Goal: Task Accomplishment & Management: Manage account settings

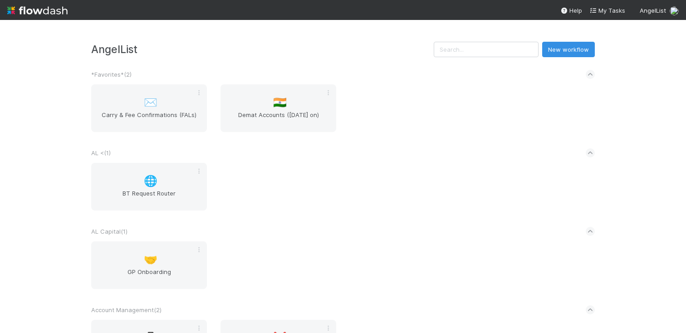
scroll to position [409, 0]
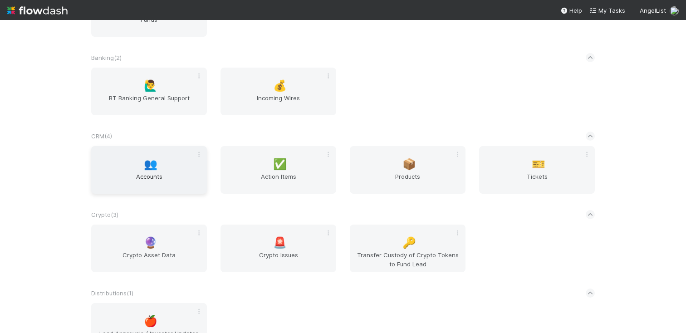
click at [158, 154] on div "👥 Accounts" at bounding box center [149, 170] width 116 height 48
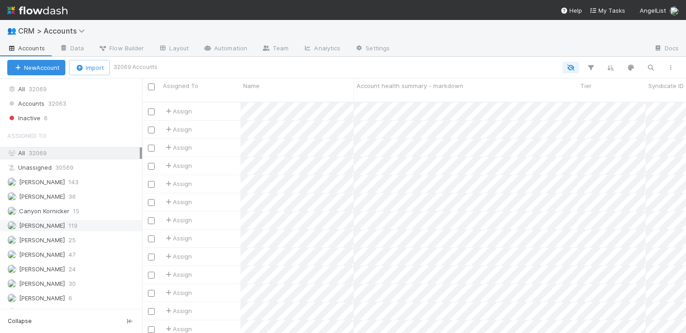
scroll to position [271, 0]
click at [48, 222] on span "[PERSON_NAME]" at bounding box center [36, 225] width 58 height 11
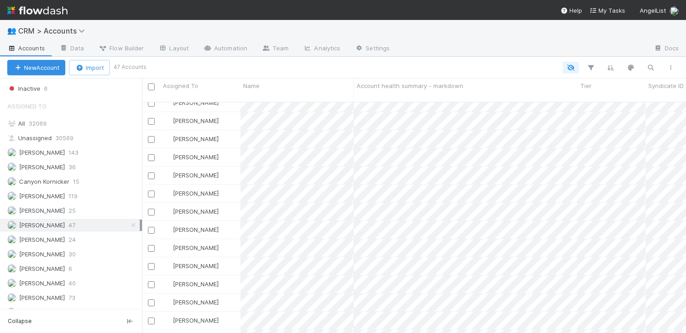
scroll to position [9, 0]
click at [648, 67] on icon "button" at bounding box center [650, 68] width 9 height 8
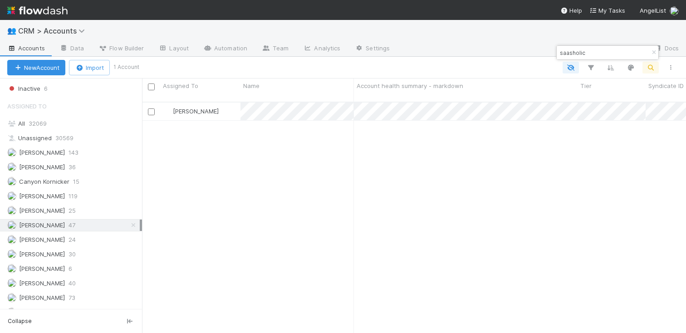
scroll to position [231, 537]
type input "saasholic"
click at [223, 103] on div "[PERSON_NAME]" at bounding box center [200, 112] width 80 height 18
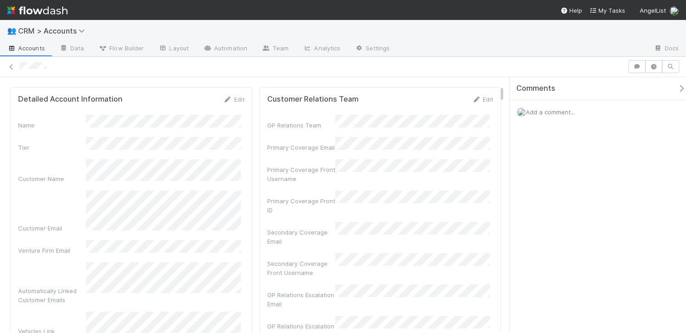
scroll to position [217, 0]
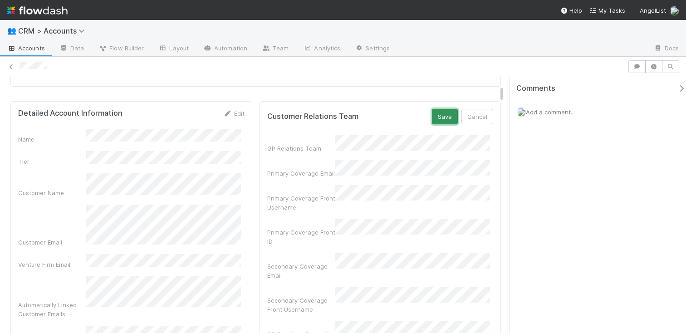
click at [432, 112] on button "Save" at bounding box center [445, 116] width 26 height 15
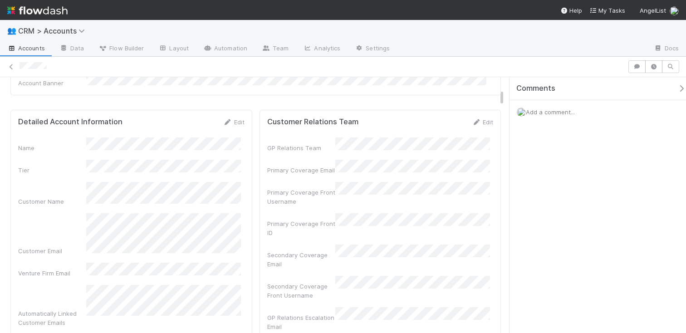
scroll to position [179, 0]
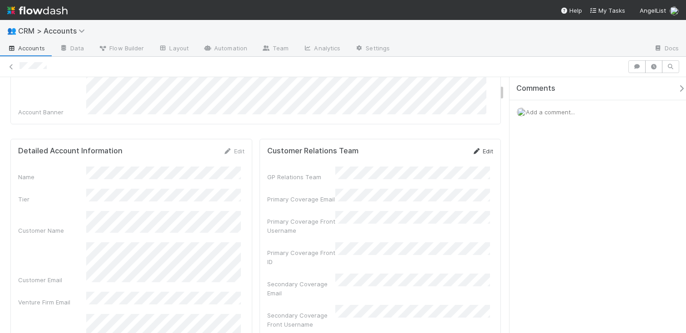
click at [484, 148] on link "Edit" at bounding box center [482, 151] width 21 height 7
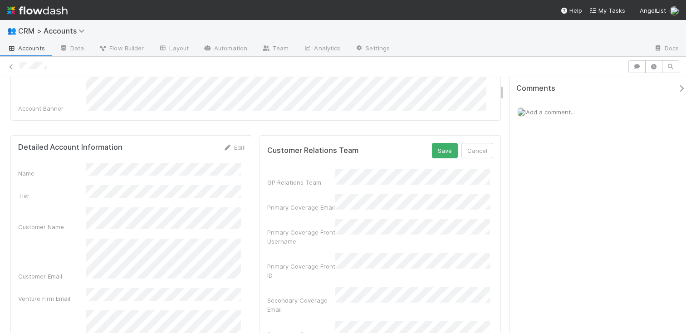
scroll to position [185, 0]
click at [326, 195] on div "Primary Coverage Email" at bounding box center [380, 201] width 226 height 18
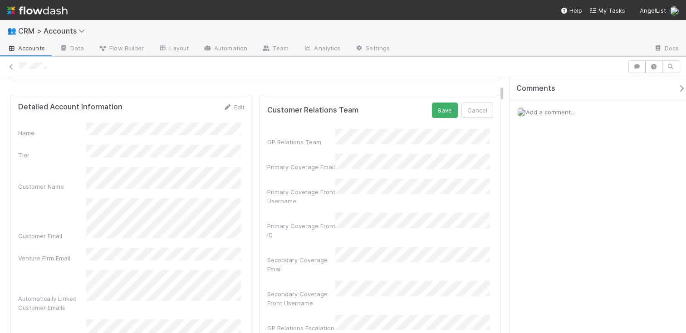
scroll to position [202, 0]
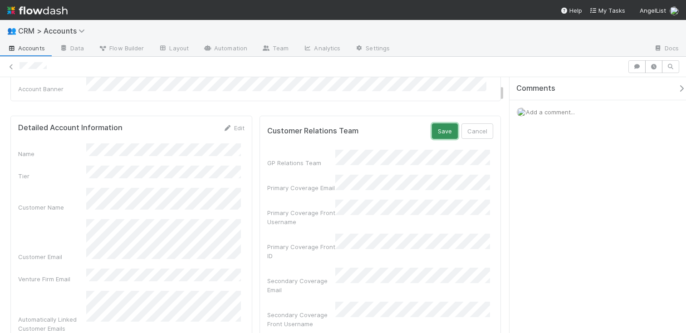
click at [444, 125] on button "Save" at bounding box center [445, 130] width 26 height 15
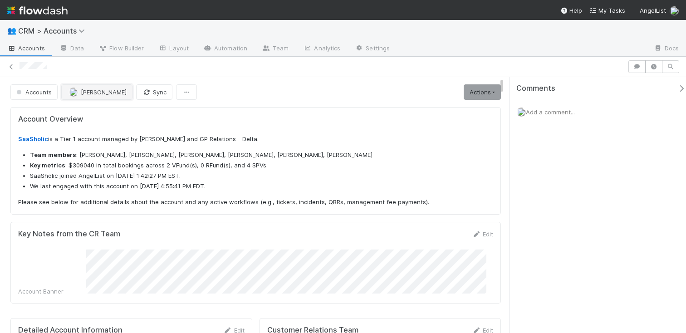
click at [95, 93] on span "[PERSON_NAME]" at bounding box center [104, 92] width 46 height 7
click at [35, 48] on span "Accounts" at bounding box center [26, 48] width 38 height 9
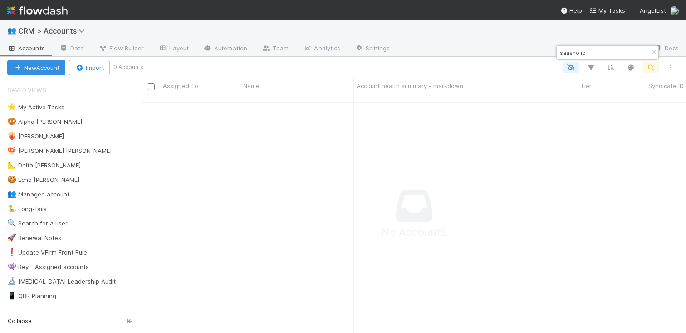
scroll to position [225, 537]
click at [631, 54] on div "saasholic" at bounding box center [608, 53] width 102 height 14
click at [567, 48] on input "saasholic" at bounding box center [603, 52] width 91 height 11
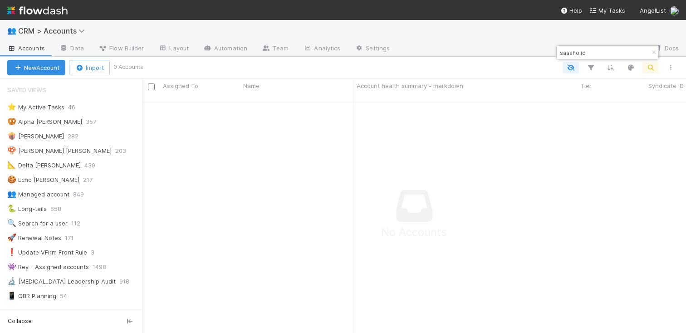
click at [567, 48] on input "saasholic" at bounding box center [603, 52] width 91 height 11
type input "hyperlink"
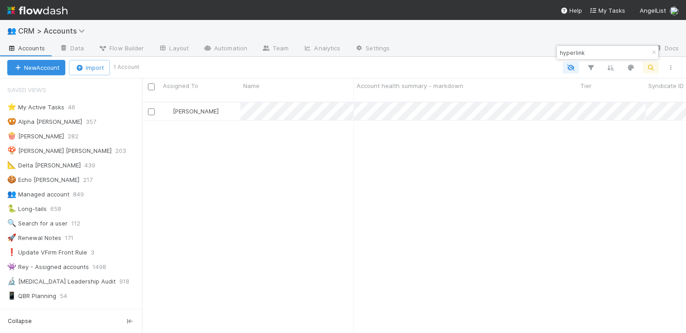
scroll to position [231, 537]
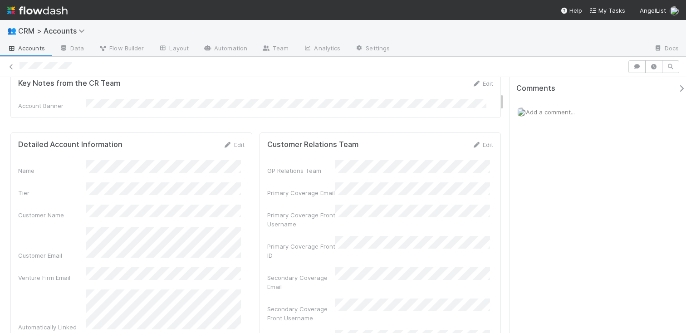
scroll to position [146, 0]
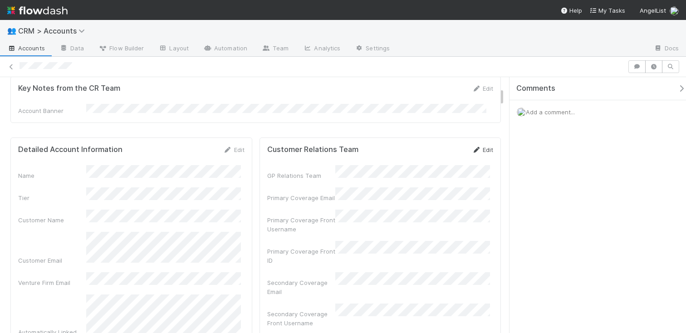
click at [481, 148] on link "Edit" at bounding box center [482, 149] width 21 height 7
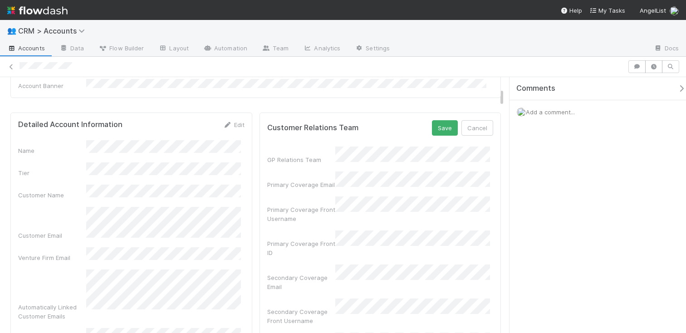
scroll to position [192, 0]
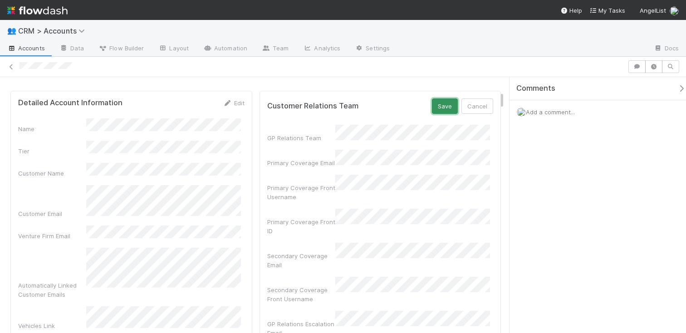
click at [439, 100] on button "Save" at bounding box center [445, 105] width 26 height 15
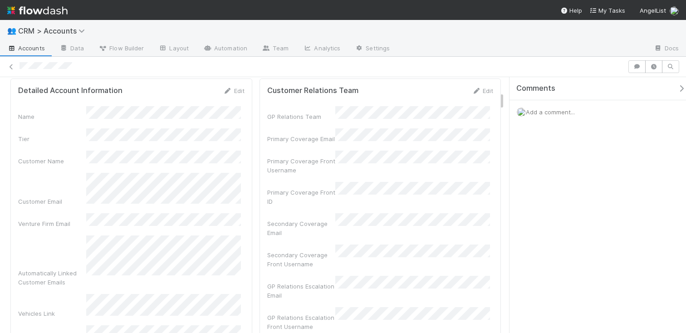
scroll to position [203, 0]
click at [481, 90] on link "Edit" at bounding box center [482, 92] width 21 height 7
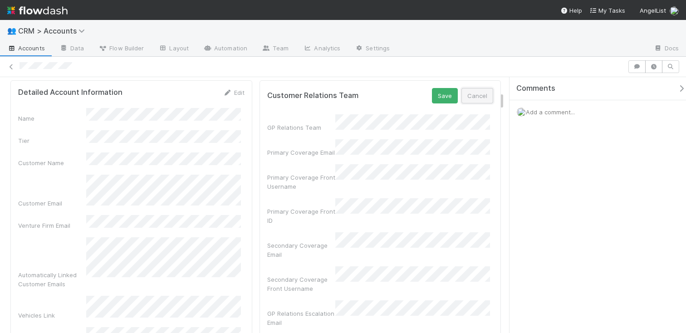
click at [462, 89] on button "Cancel" at bounding box center [478, 95] width 32 height 15
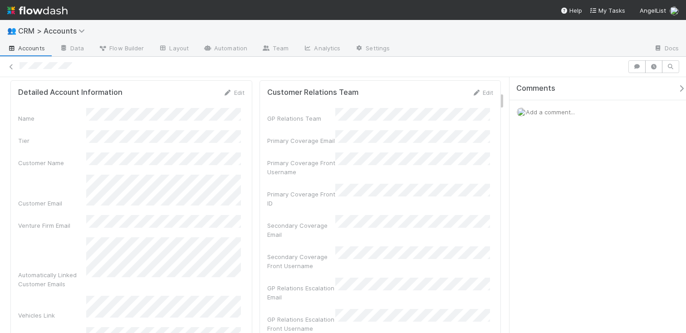
click at [30, 47] on span "Accounts" at bounding box center [26, 48] width 38 height 9
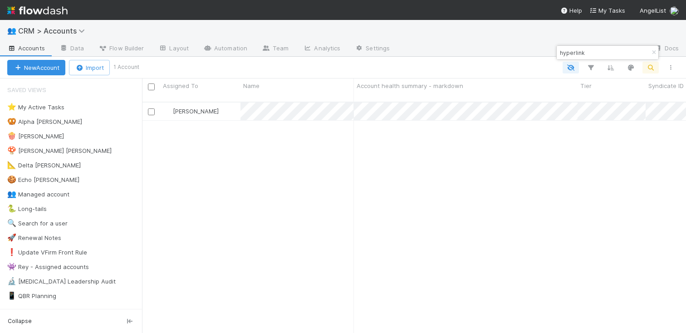
scroll to position [231, 537]
click at [618, 55] on input "hyperlink" at bounding box center [603, 52] width 91 height 11
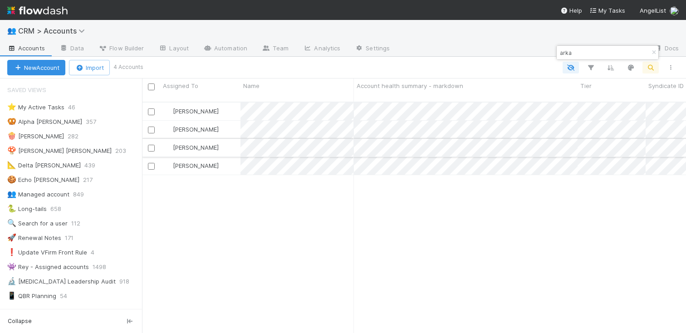
type input "arka"
click at [235, 139] on div "[PERSON_NAME]" at bounding box center [200, 148] width 80 height 18
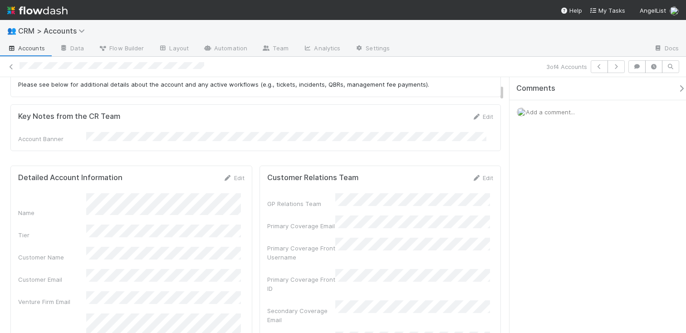
scroll to position [56, 0]
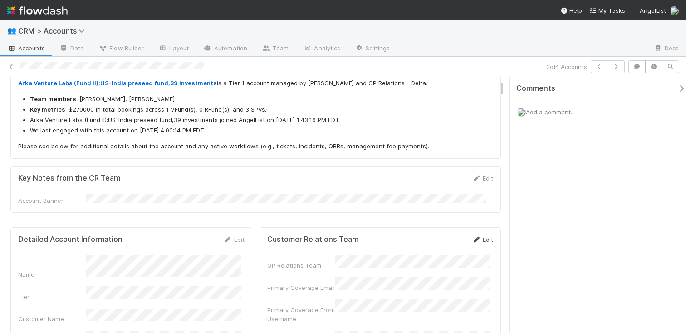
click at [477, 236] on link "Edit" at bounding box center [482, 239] width 21 height 7
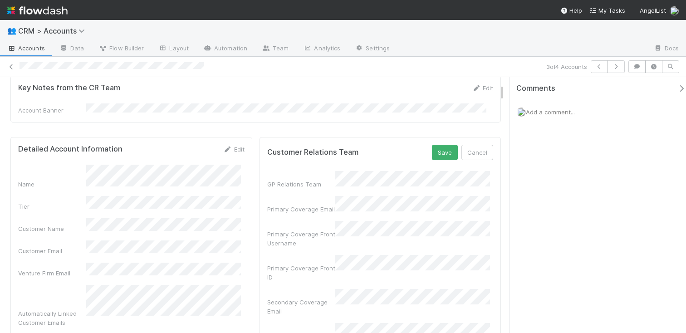
scroll to position [149, 0]
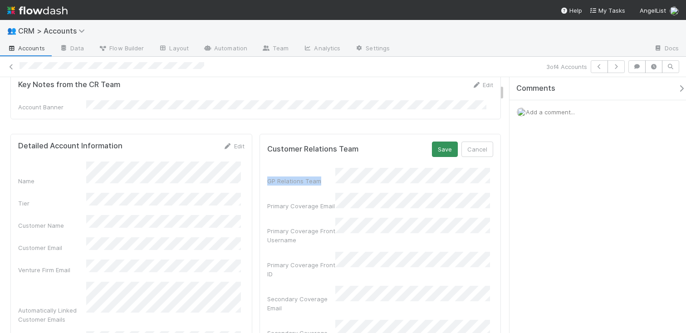
click at [445, 154] on form "Customer Relations Team Save Cancel GP Relations Team Primary Coverage Email Pr…" at bounding box center [380, 278] width 226 height 273
click at [445, 152] on button "Save" at bounding box center [445, 149] width 26 height 15
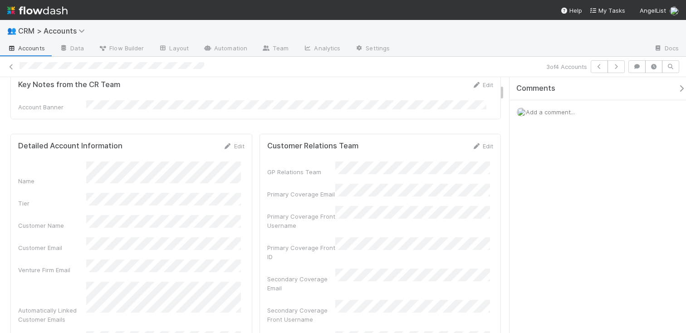
click at [373, 134] on div "Customer Relations Team Edit GP Relations Team Primary Coverage Email Primary C…" at bounding box center [381, 264] width 242 height 261
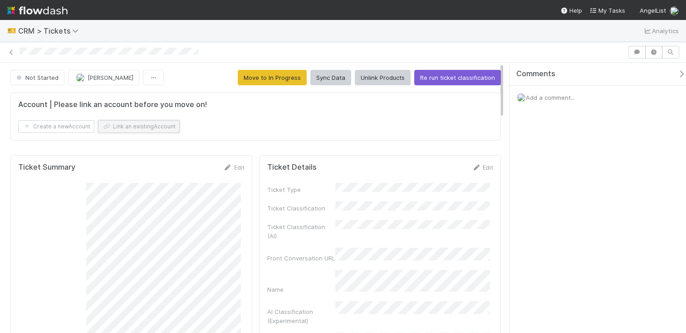
click at [170, 126] on button "Link an existing Account" at bounding box center [139, 126] width 82 height 13
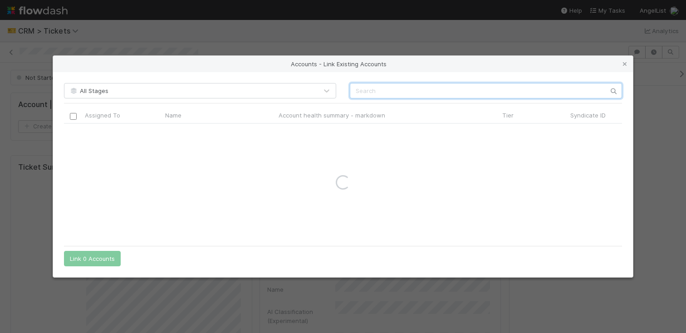
click at [414, 90] on input "text" at bounding box center [486, 90] width 272 height 15
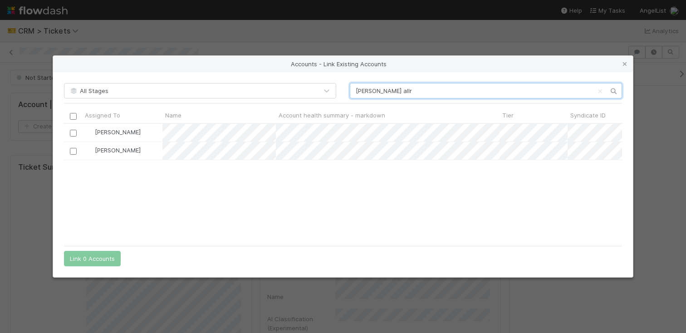
scroll to position [110, 551]
type input "[PERSON_NAME] allr"
click at [75, 133] on input "checkbox" at bounding box center [73, 133] width 7 height 7
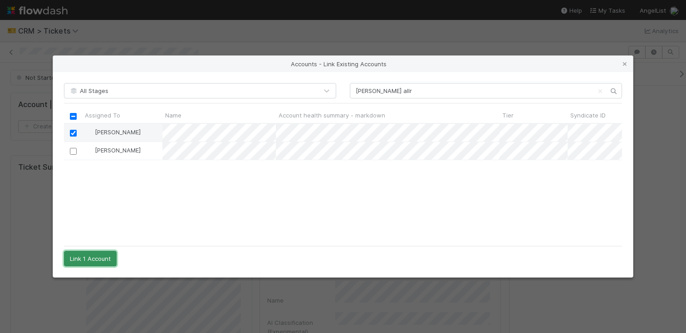
click at [93, 259] on button "Link 1 Account" at bounding box center [90, 258] width 53 height 15
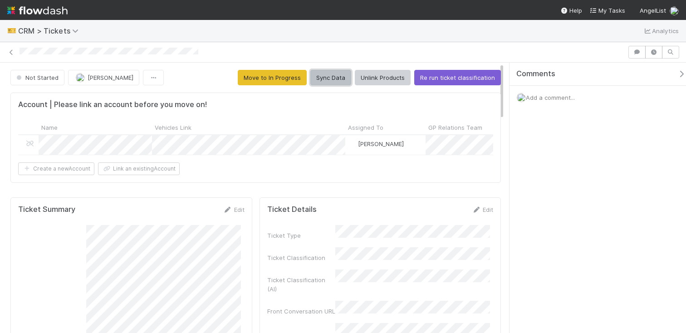
click at [333, 79] on button "Sync Data" at bounding box center [330, 77] width 41 height 15
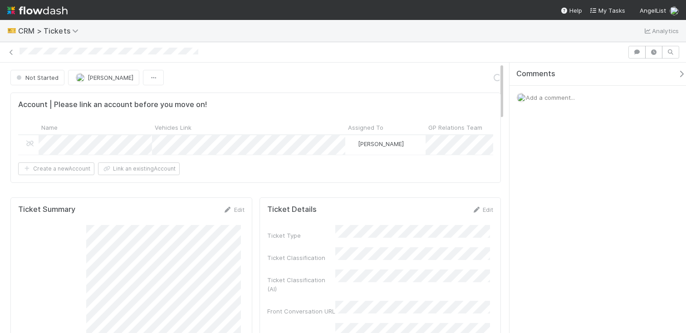
click at [678, 71] on icon "button" at bounding box center [681, 73] width 9 height 7
